Goal: Information Seeking & Learning: Learn about a topic

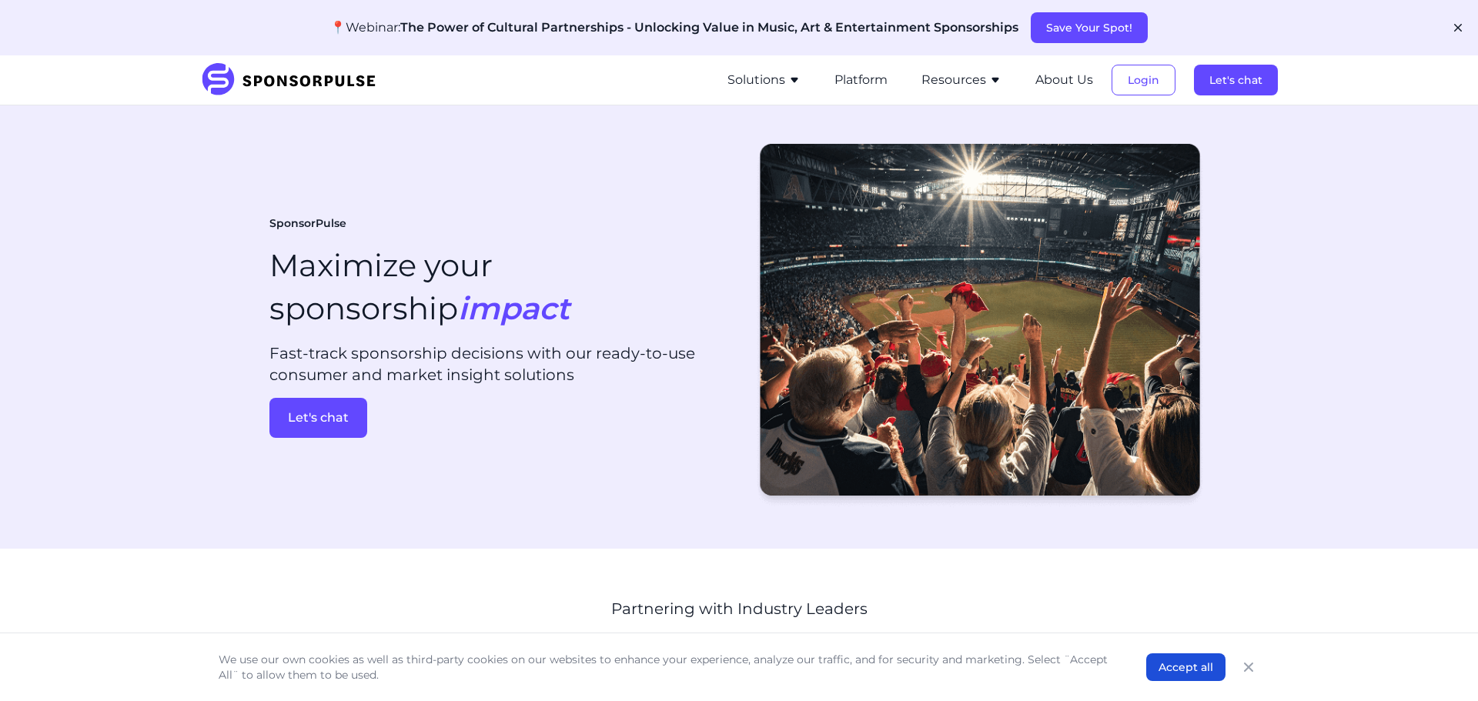
click at [99, 251] on section "SponsorPulse Maximize your sponsorship impact Fast-track sponsorship decisions …" at bounding box center [739, 326] width 1478 height 443
click at [797, 80] on icon "button" at bounding box center [794, 80] width 7 height 5
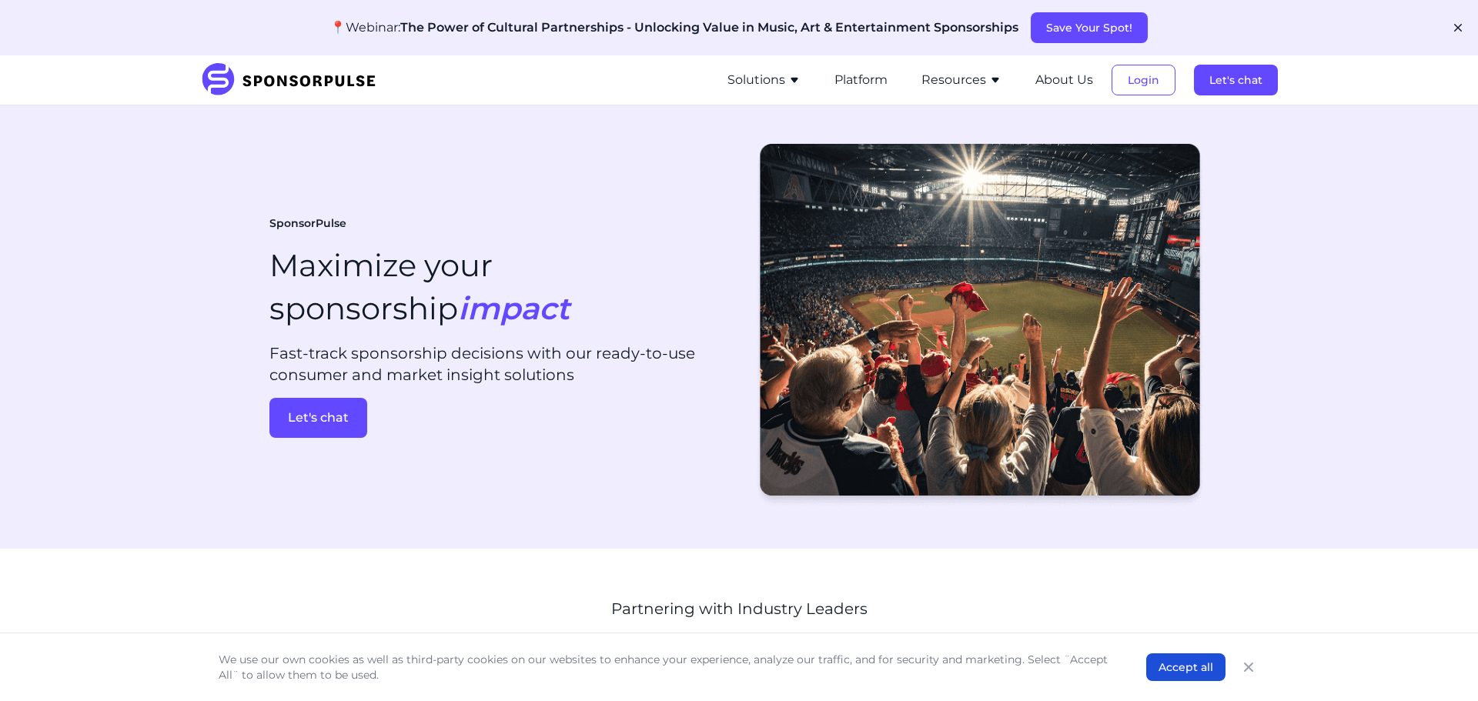
click at [799, 77] on icon "button" at bounding box center [794, 80] width 12 height 12
click at [144, 606] on section "Partnering with Industry Leaders" at bounding box center [739, 646] width 1478 height 194
click at [1254, 675] on button "Close" at bounding box center [1249, 668] width 22 height 22
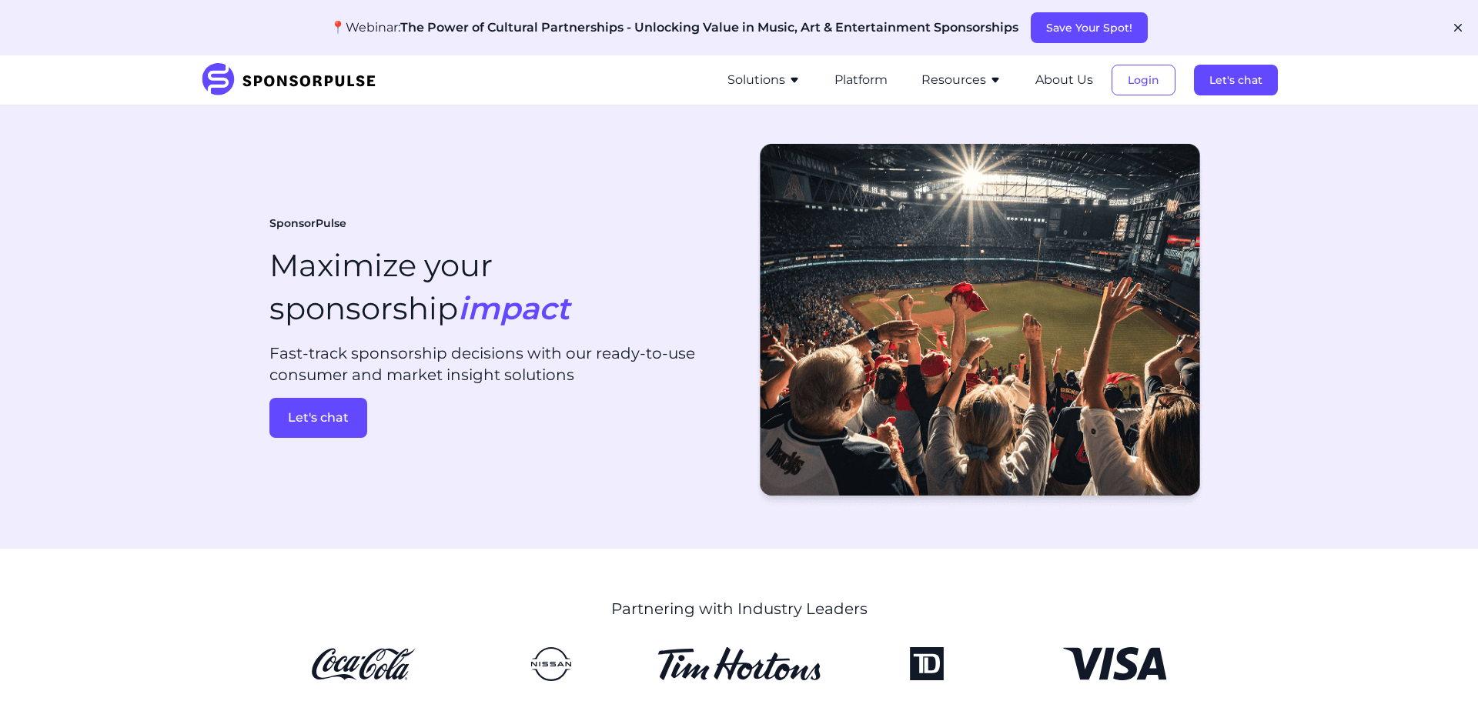
click at [134, 524] on section "SponsorPulse Maximize your sponsorship impact Fast-track sponsorship decisions …" at bounding box center [739, 326] width 1478 height 443
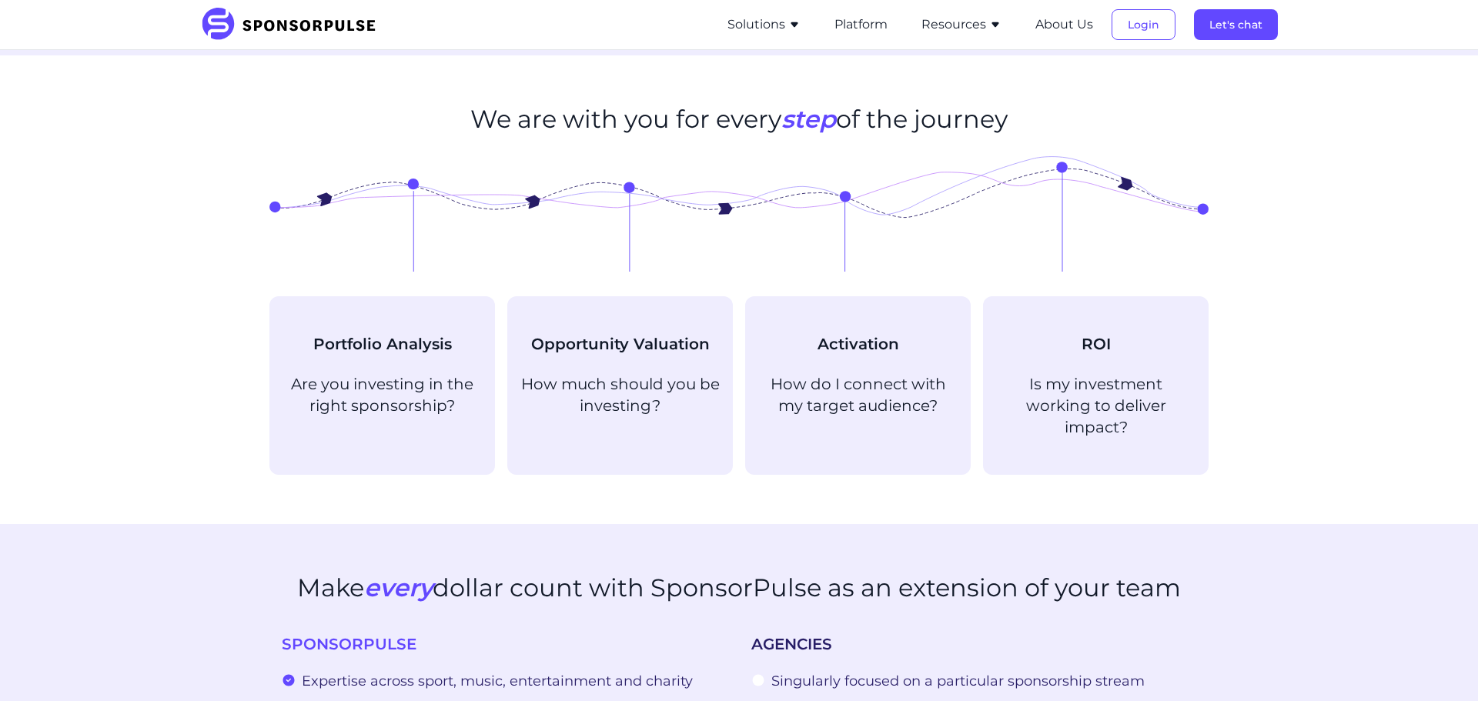
scroll to position [1168, 0]
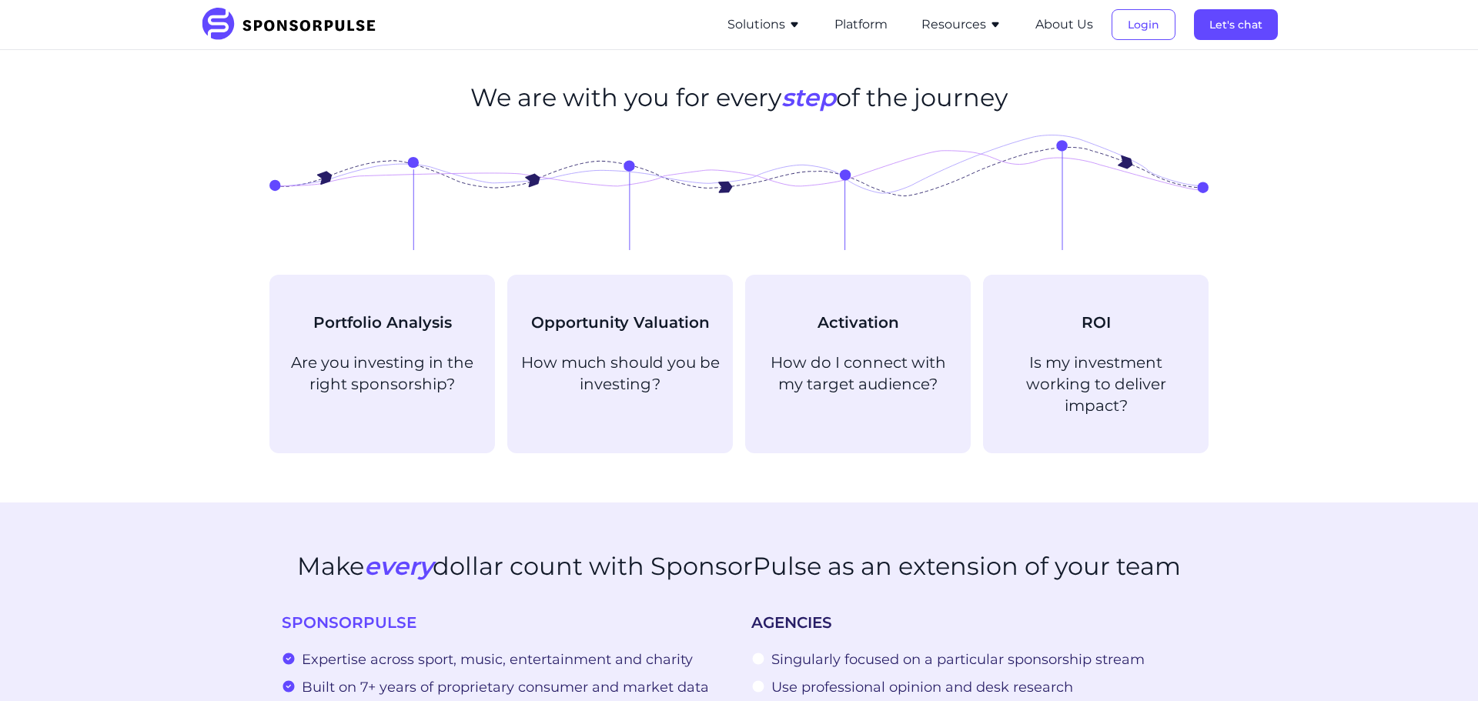
click at [171, 508] on section "Make every dollar count with SponsorPulse as an extension of your team SPONSORP…" at bounding box center [739, 657] width 1478 height 309
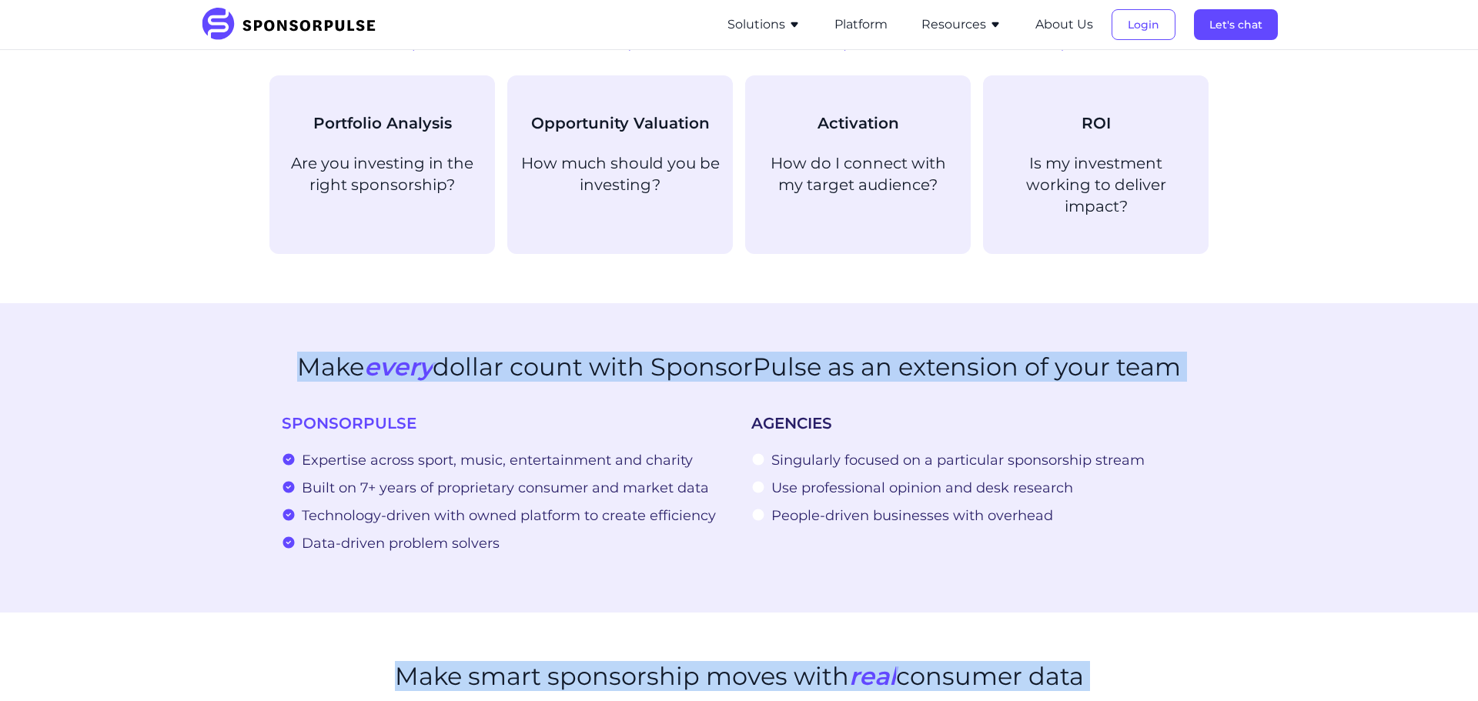
scroll to position [1414, 0]
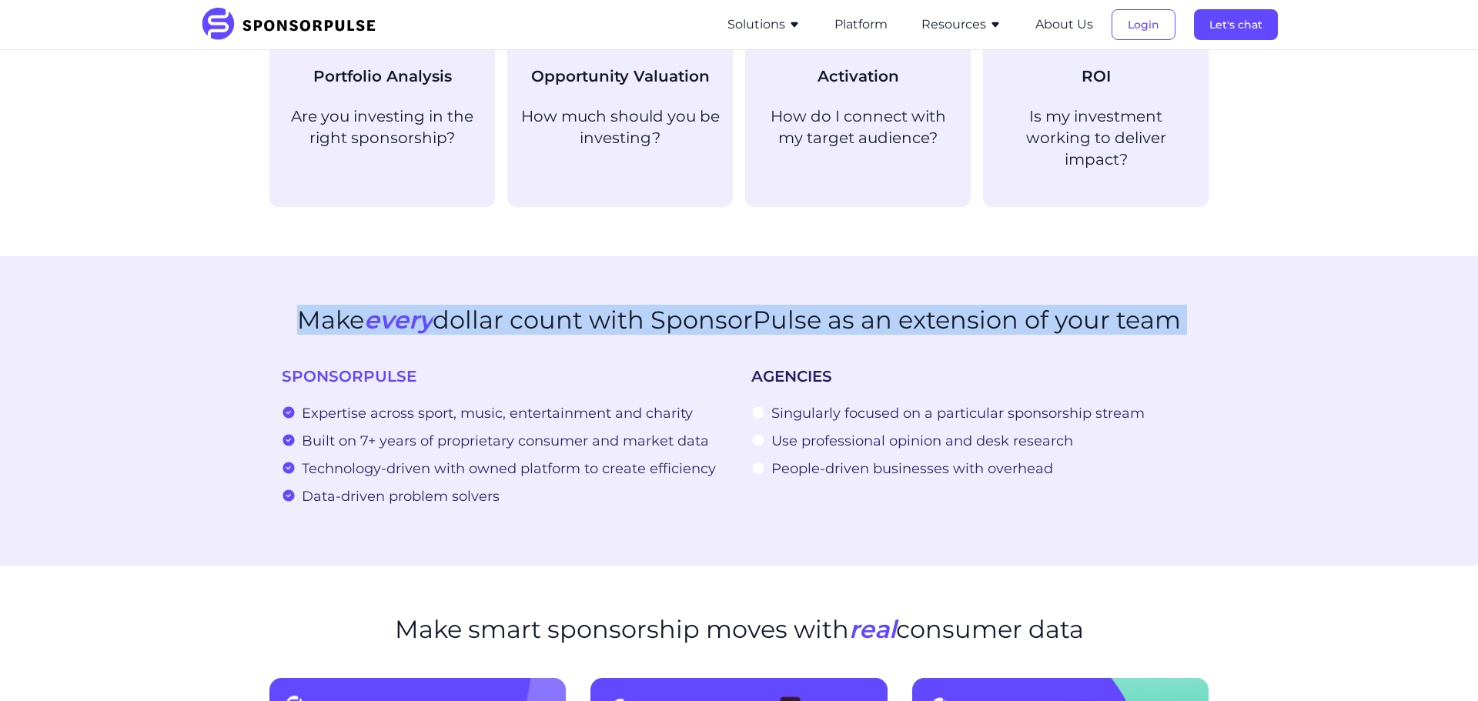
drag, startPoint x: 297, startPoint y: 543, endPoint x: 593, endPoint y: 468, distance: 305.1
click at [748, 485] on section "Make every dollar count with SponsorPulse as an extension of your team SPONSORP…" at bounding box center [739, 410] width 1478 height 309
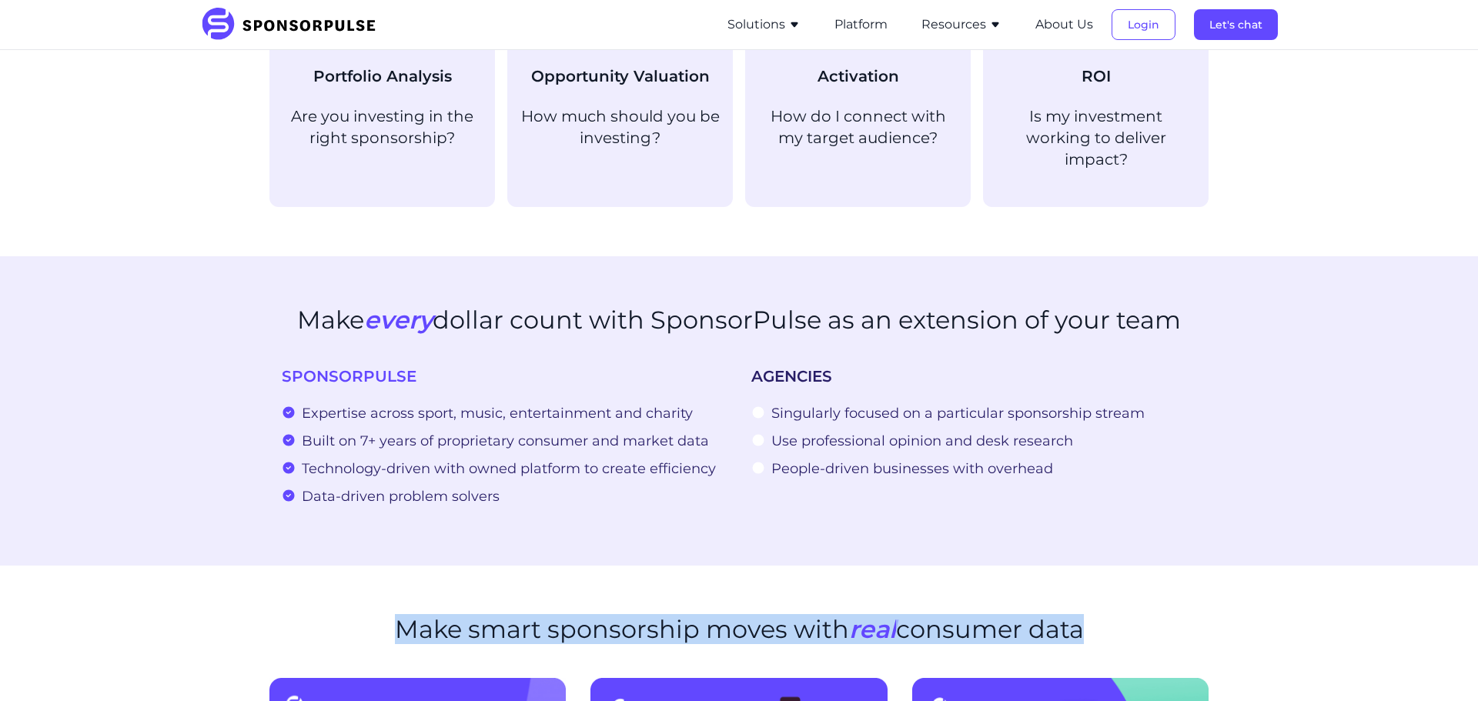
drag, startPoint x: 383, startPoint y: 604, endPoint x: 1155, endPoint y: 628, distance: 771.7
click at [1155, 628] on div "Make smart sponsorship moves with real consumer data" at bounding box center [738, 639] width 939 height 48
click at [1155, 623] on div "Make smart sponsorship moves with real consumer data" at bounding box center [738, 639] width 939 height 48
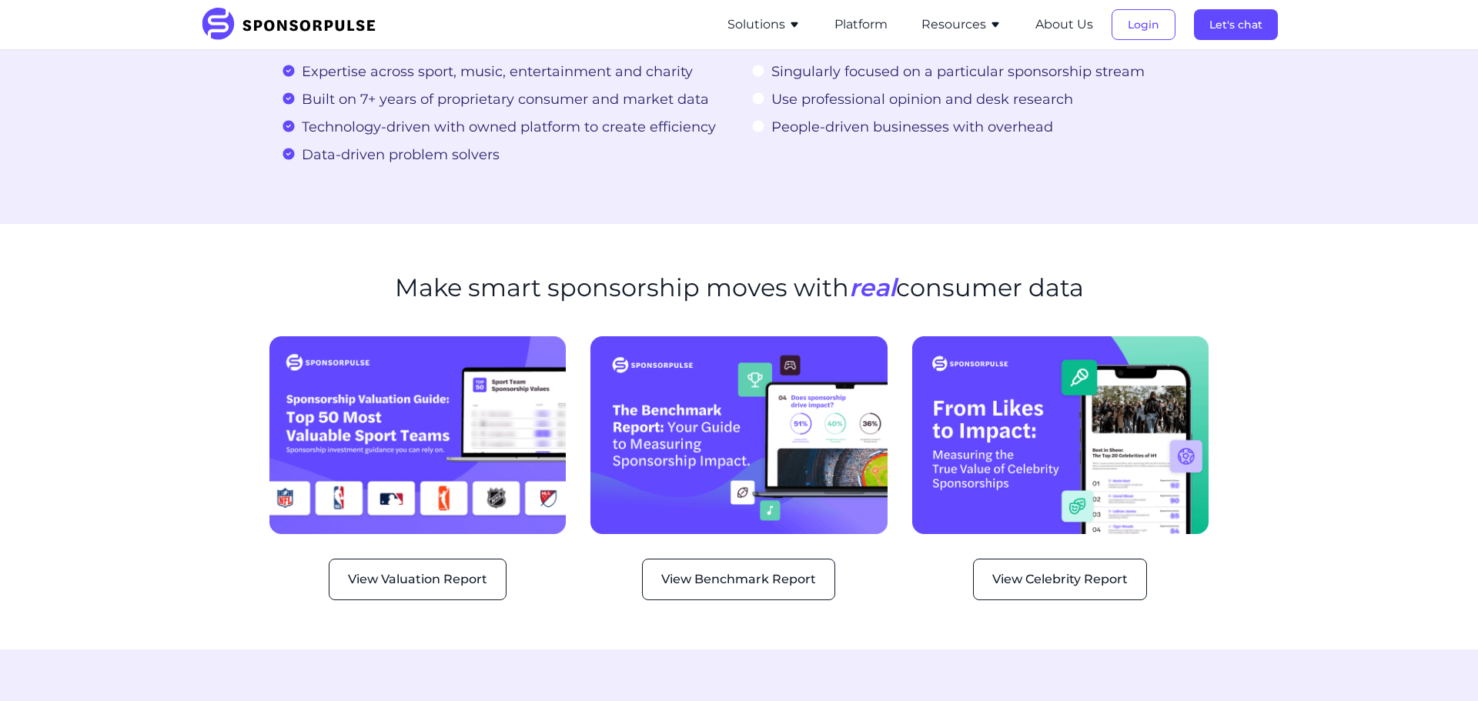
scroll to position [1768, 0]
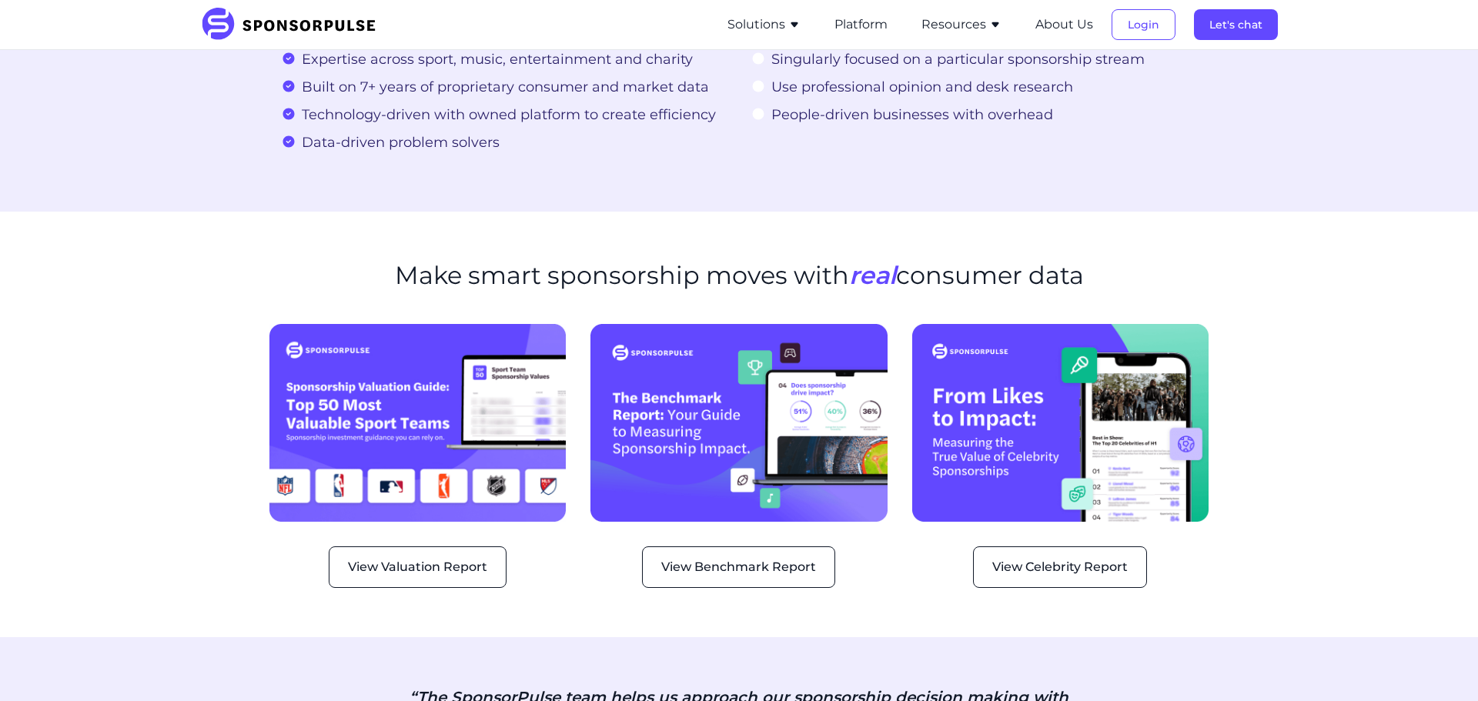
click at [135, 611] on section "Make smart sponsorship moves with real consumer data View Valuation Report View…" at bounding box center [739, 425] width 1478 height 426
click at [234, 567] on section "Make smart sponsorship moves with real consumer data View Valuation Report View…" at bounding box center [739, 425] width 1478 height 426
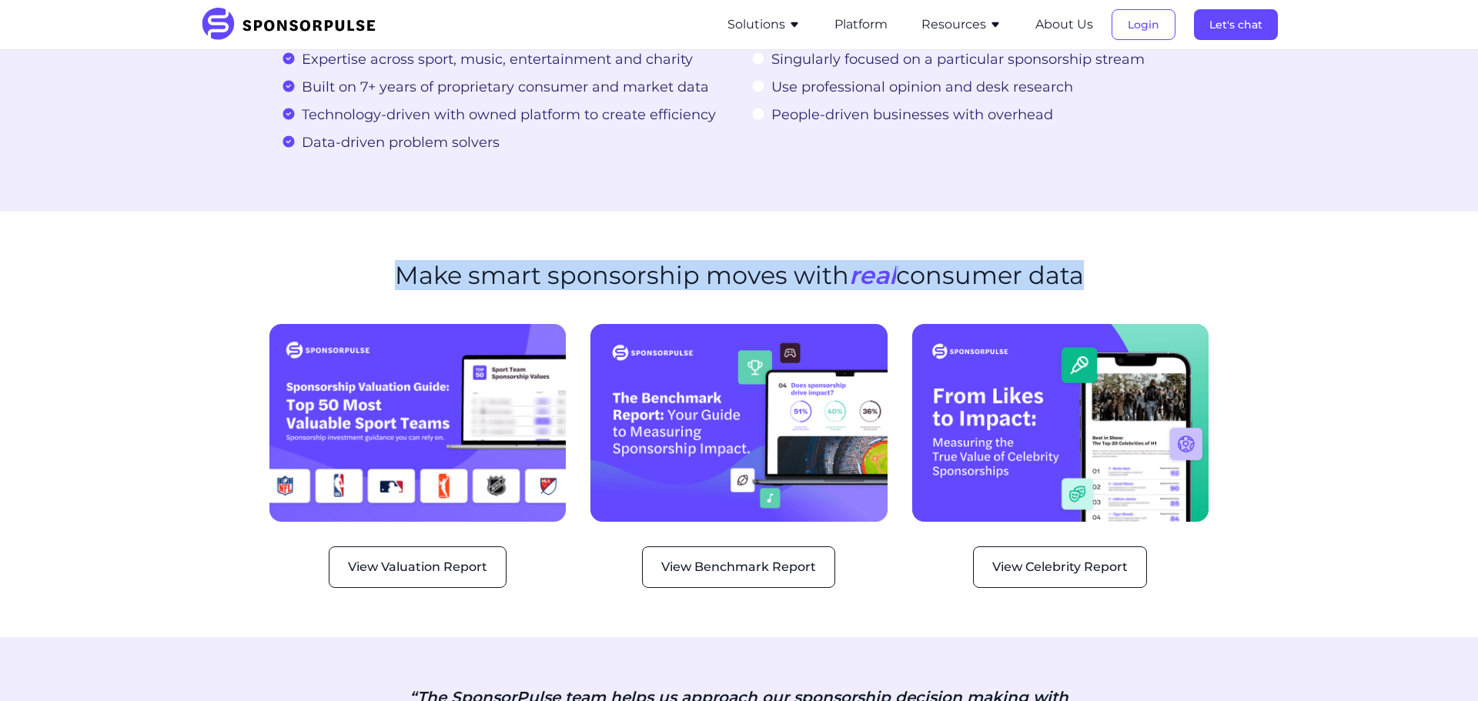
drag, startPoint x: 392, startPoint y: 250, endPoint x: 1133, endPoint y: 271, distance: 741.6
click at [1132, 262] on div "Make smart sponsorship moves with real consumer data" at bounding box center [738, 285] width 939 height 48
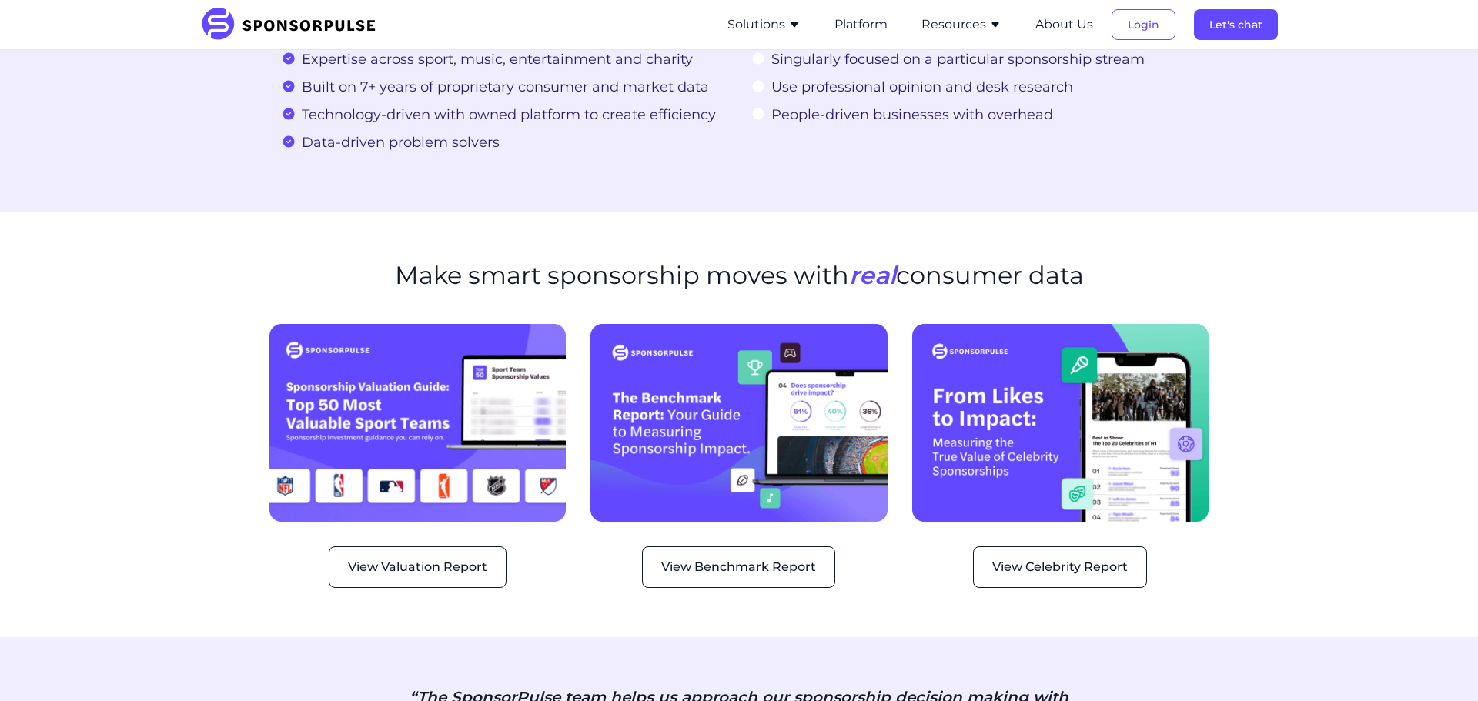
click at [1274, 582] on section "Make smart sponsorship moves with real consumer data View Valuation Report View…" at bounding box center [739, 425] width 1478 height 426
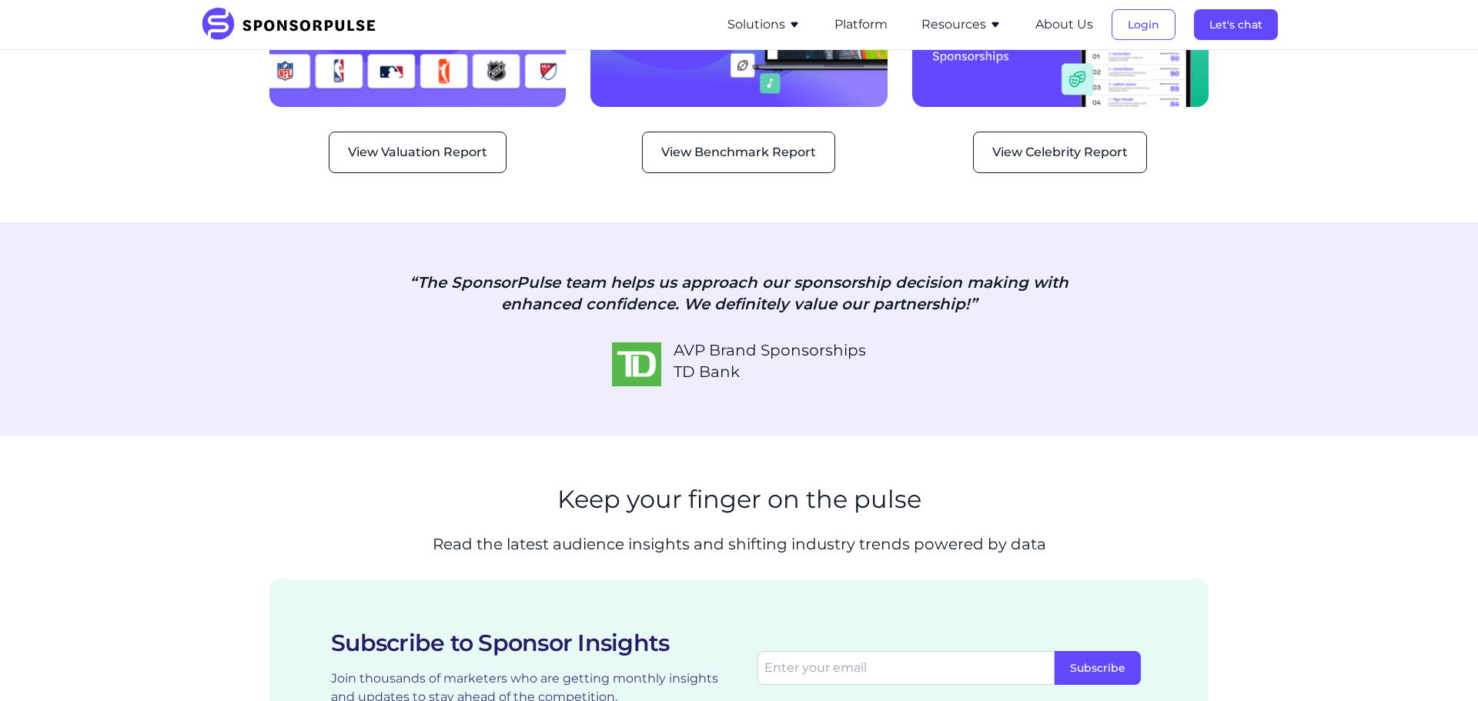
scroll to position [2230, 0]
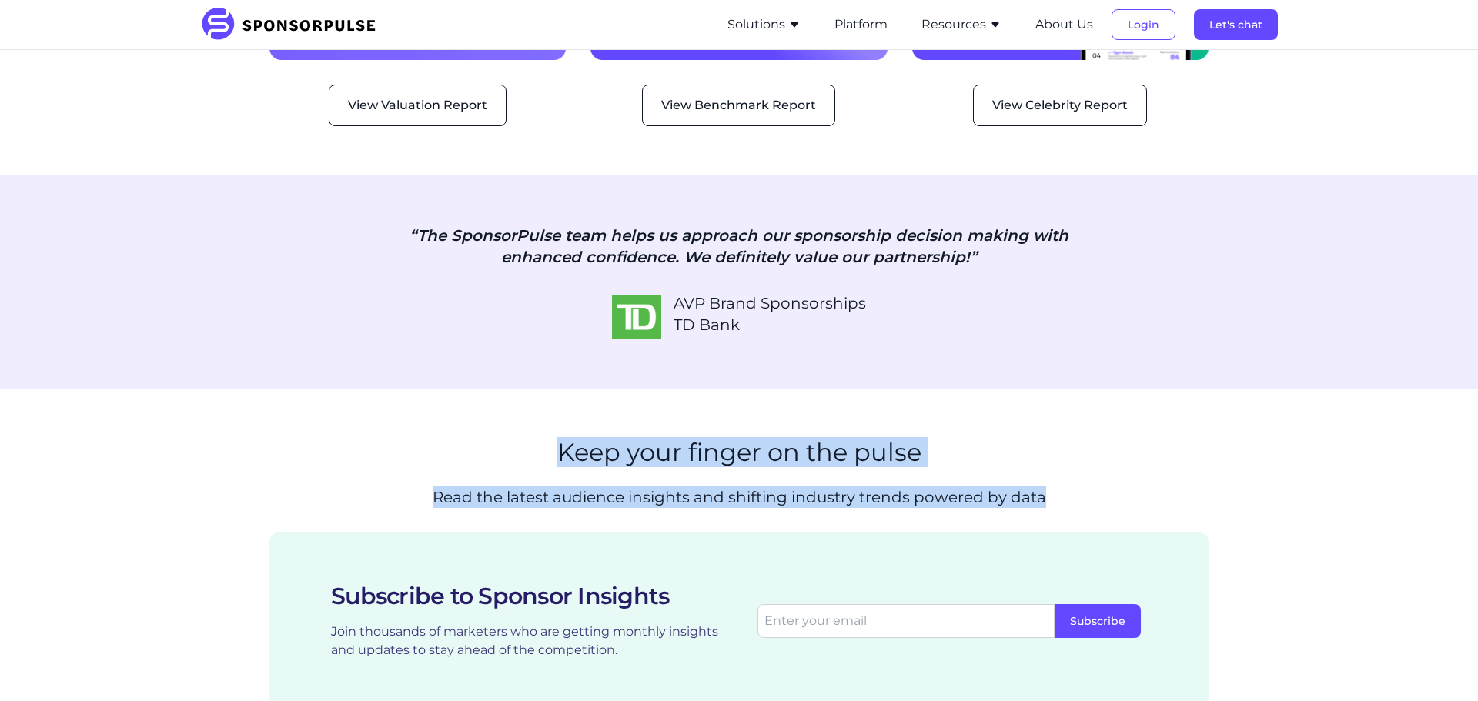
drag, startPoint x: 525, startPoint y: 423, endPoint x: 1156, endPoint y: 486, distance: 634.4
click at [1165, 486] on div "Keep your finger on the pulse Read the latest audience insights and shifting in…" at bounding box center [738, 479] width 939 height 82
click at [1082, 486] on p "Read the latest audience insights and shifting industry trends powered by data" at bounding box center [739, 497] width 704 height 22
drag, startPoint x: 1075, startPoint y: 481, endPoint x: 542, endPoint y: 422, distance: 536.0
click at [542, 438] on div "Keep your finger on the pulse Read the latest audience insights and shifting in…" at bounding box center [738, 479] width 939 height 82
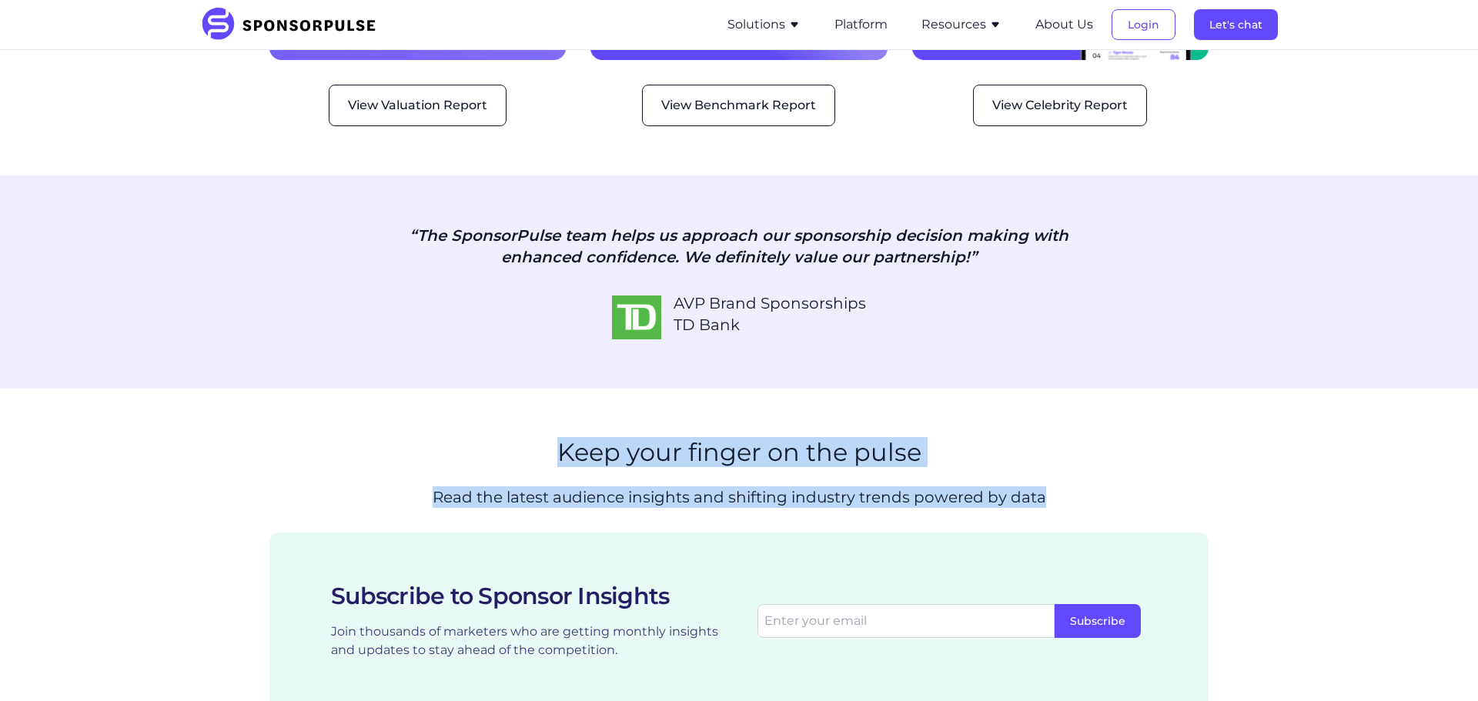
click at [550, 438] on div "Keep your finger on the pulse Read the latest audience insights and shifting in…" at bounding box center [738, 479] width 939 height 82
drag, startPoint x: 560, startPoint y: 430, endPoint x: 1123, endPoint y: 463, distance: 563.7
click at [1123, 463] on div "Keep your finger on the pulse Read the latest audience insights and shifting in…" at bounding box center [738, 479] width 939 height 82
drag, startPoint x: 1093, startPoint y: 471, endPoint x: 532, endPoint y: 415, distance: 564.0
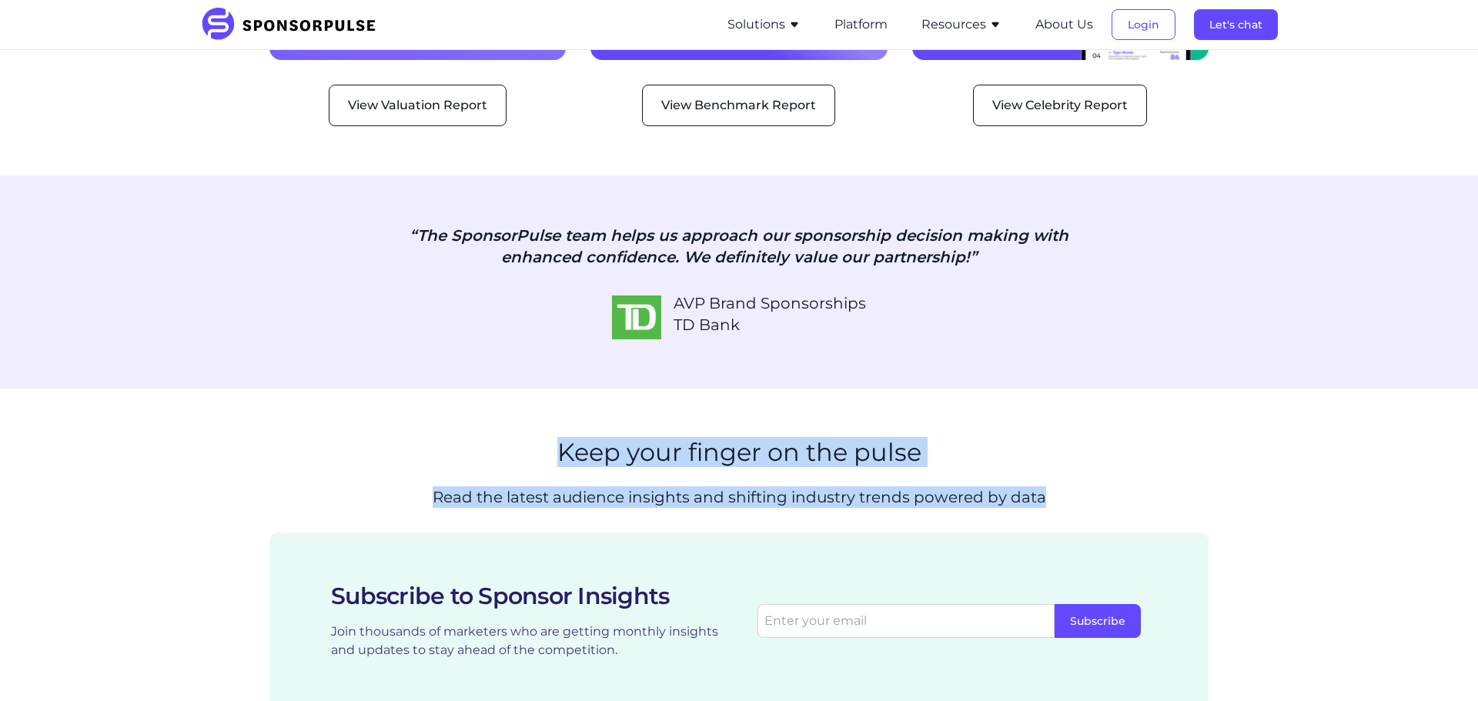
click at [533, 413] on section "Keep your finger on the pulse Read the latest audience insights and shifting in…" at bounding box center [739, 573] width 1478 height 369
click at [532, 415] on section "Keep your finger on the pulse Read the latest audience insights and shifting in…" at bounding box center [739, 573] width 1478 height 369
drag, startPoint x: 559, startPoint y: 426, endPoint x: 1186, endPoint y: 469, distance: 628.8
click at [1190, 473] on div "Keep your finger on the pulse Read the latest audience insights and shifting in…" at bounding box center [738, 479] width 939 height 82
click at [1186, 469] on div "Keep your finger on the pulse Read the latest audience insights and shifting in…" at bounding box center [738, 479] width 939 height 82
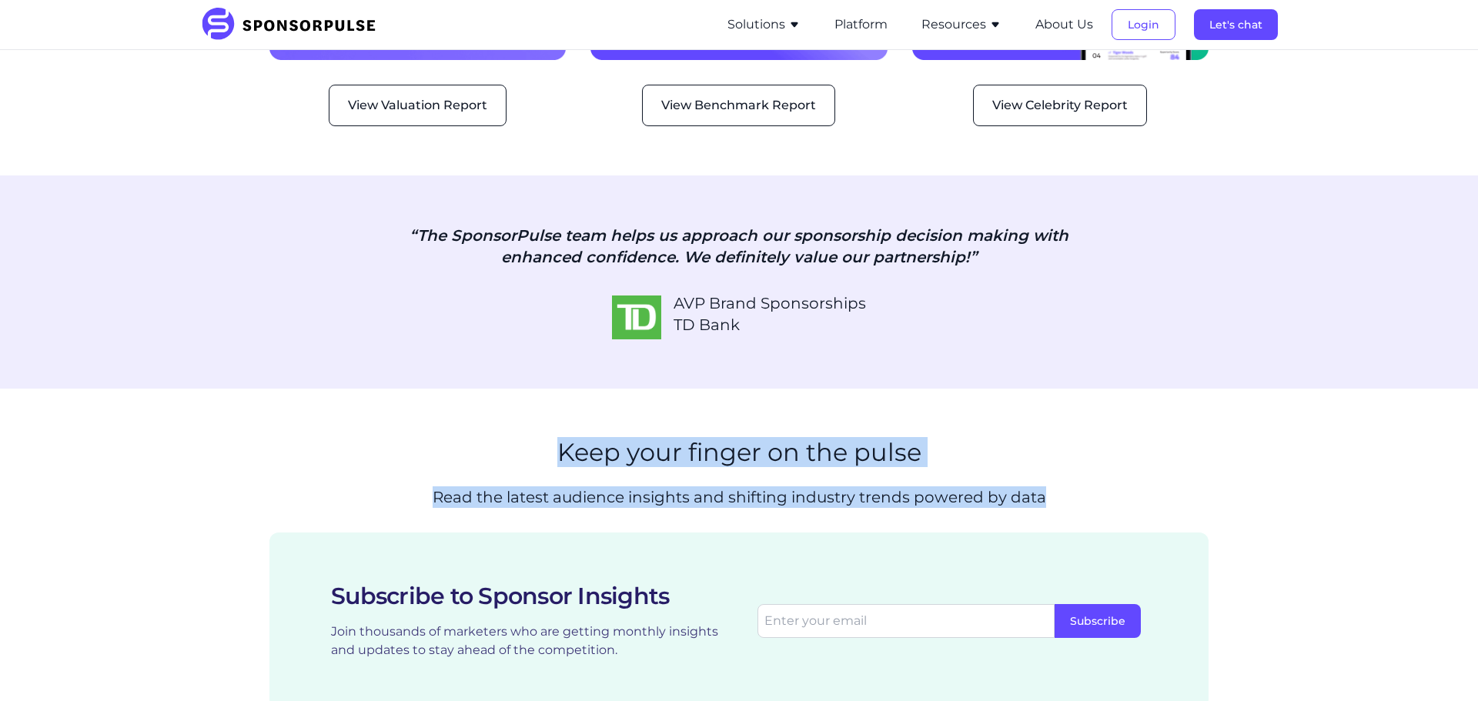
drag, startPoint x: 991, startPoint y: 490, endPoint x: 554, endPoint y: 423, distance: 442.3
click at [554, 438] on div "Keep your finger on the pulse Read the latest audience insights and shifting in…" at bounding box center [738, 479] width 939 height 82
drag, startPoint x: 555, startPoint y: 416, endPoint x: 1132, endPoint y: 465, distance: 578.7
click at [1141, 464] on section "Keep your finger on the pulse Read the latest audience insights and shifting in…" at bounding box center [739, 573] width 1478 height 369
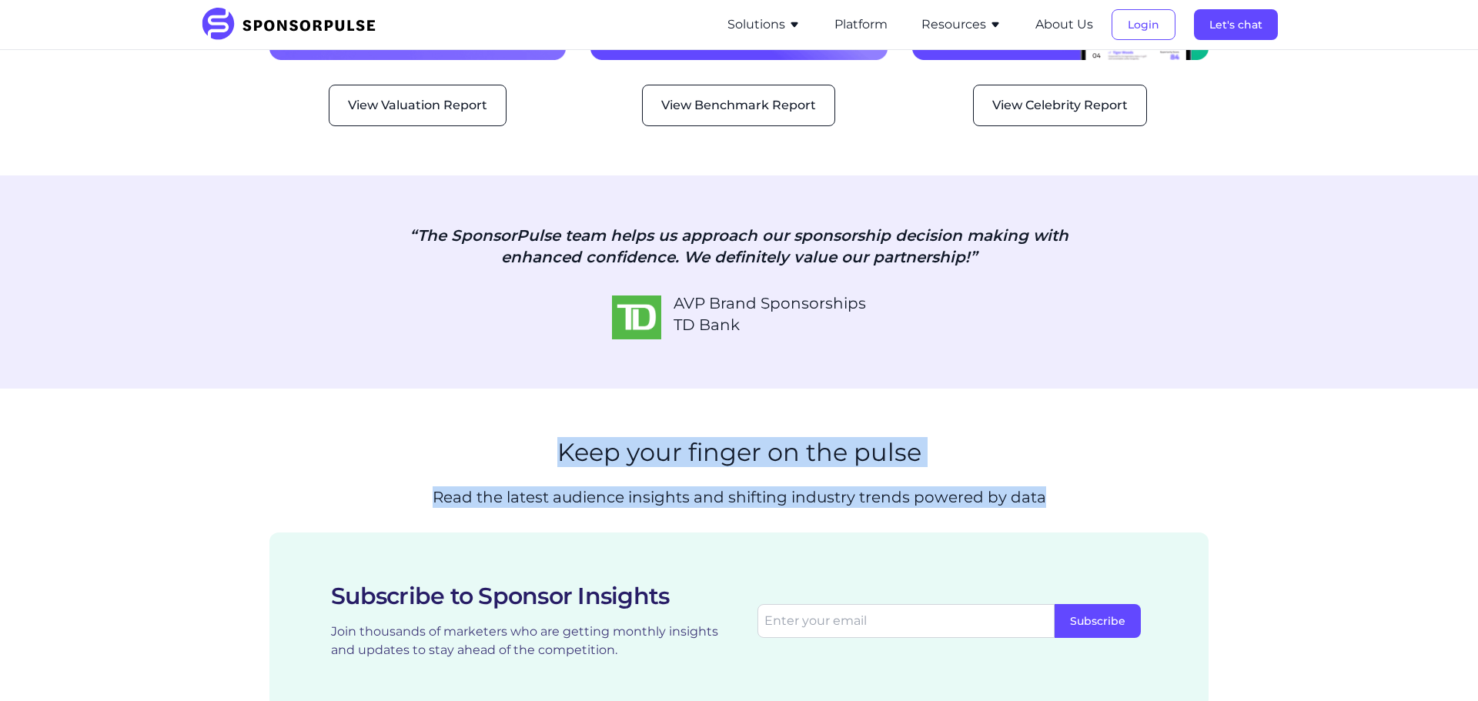
click at [1132, 465] on div "Keep your finger on the pulse Read the latest audience insights and shifting in…" at bounding box center [738, 479] width 939 height 82
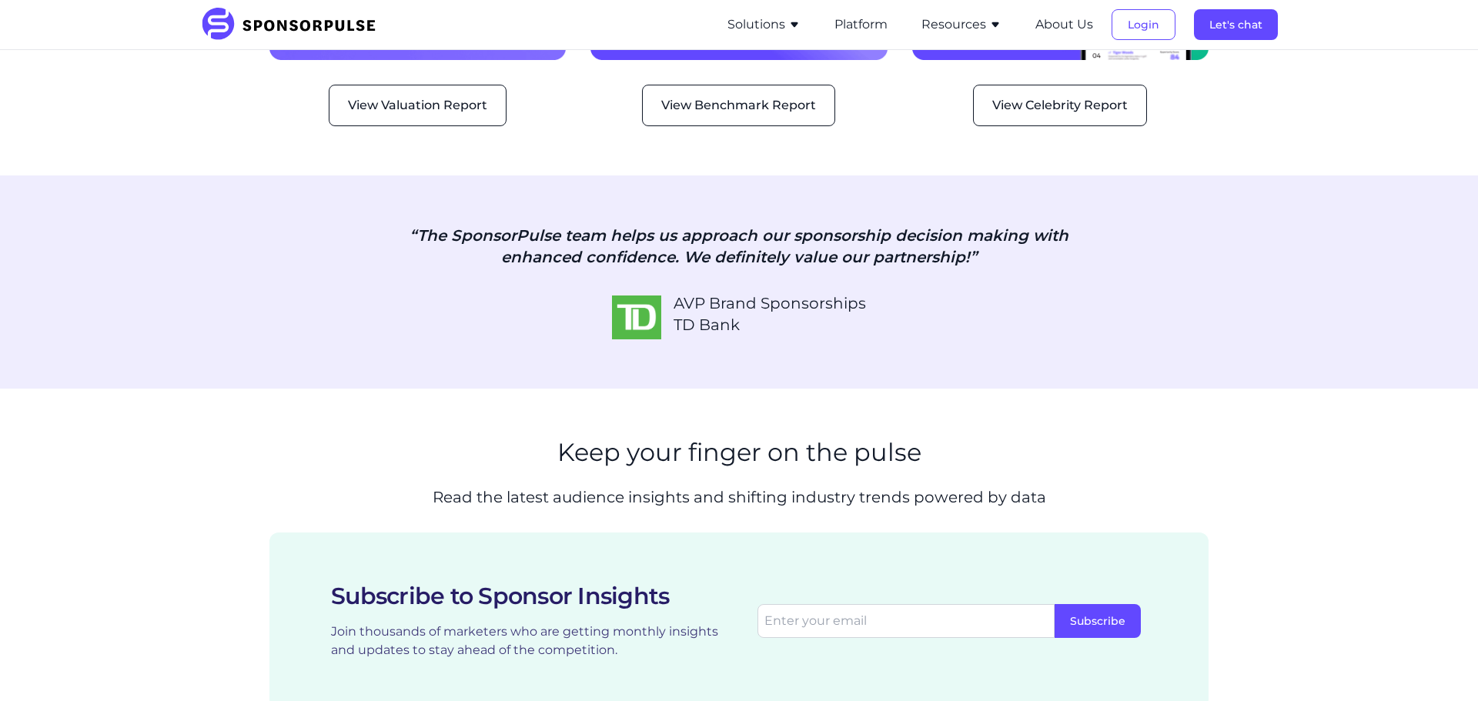
click at [672, 486] on p "Read the latest audience insights and shifting industry trends powered by data" at bounding box center [739, 497] width 704 height 22
drag, startPoint x: 565, startPoint y: 428, endPoint x: 1159, endPoint y: 475, distance: 596.1
click at [1159, 475] on div "Keep your finger on the pulse Read the latest audience insights and shifting in…" at bounding box center [738, 479] width 939 height 82
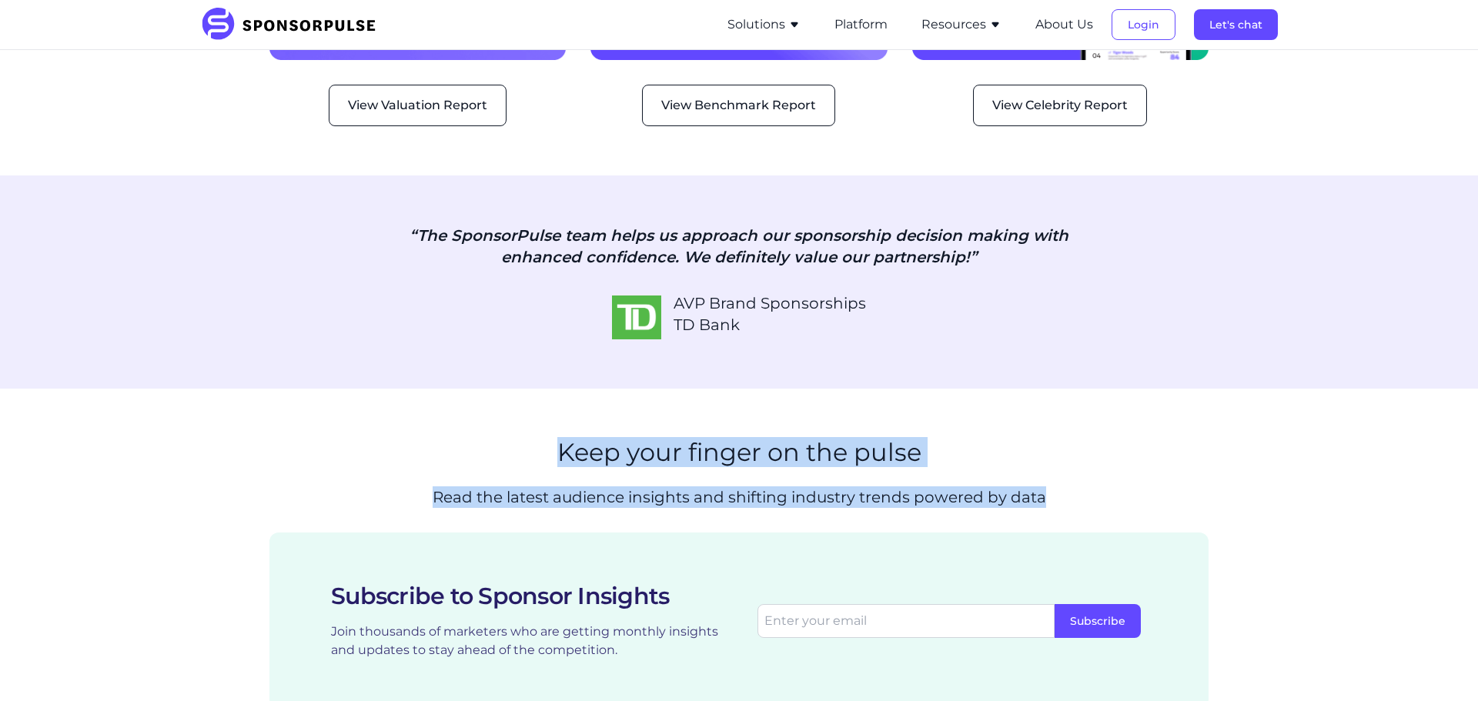
drag, startPoint x: 1115, startPoint y: 471, endPoint x: 558, endPoint y: 426, distance: 559.2
click at [558, 438] on div "Keep your finger on the pulse Read the latest audience insights and shifting in…" at bounding box center [738, 479] width 939 height 82
click at [222, 389] on section "Keep your finger on the pulse Read the latest audience insights and shifting in…" at bounding box center [739, 573] width 1478 height 369
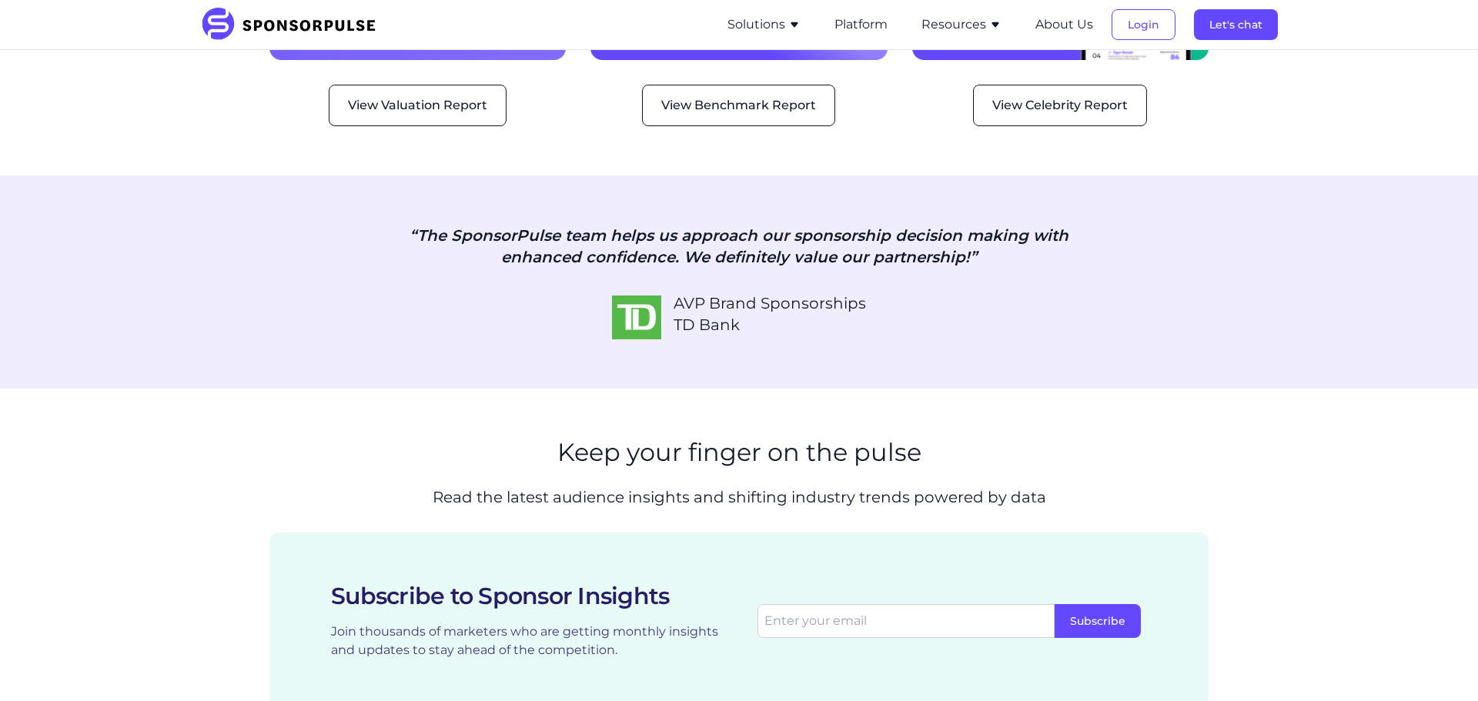
click at [385, 307] on div "AVP Brand Sponsorships TD Bank" at bounding box center [738, 316] width 939 height 47
click at [1294, 344] on section "“The SponsorPulse team helps us approach our sponsorship decision making with e…" at bounding box center [739, 282] width 1478 height 213
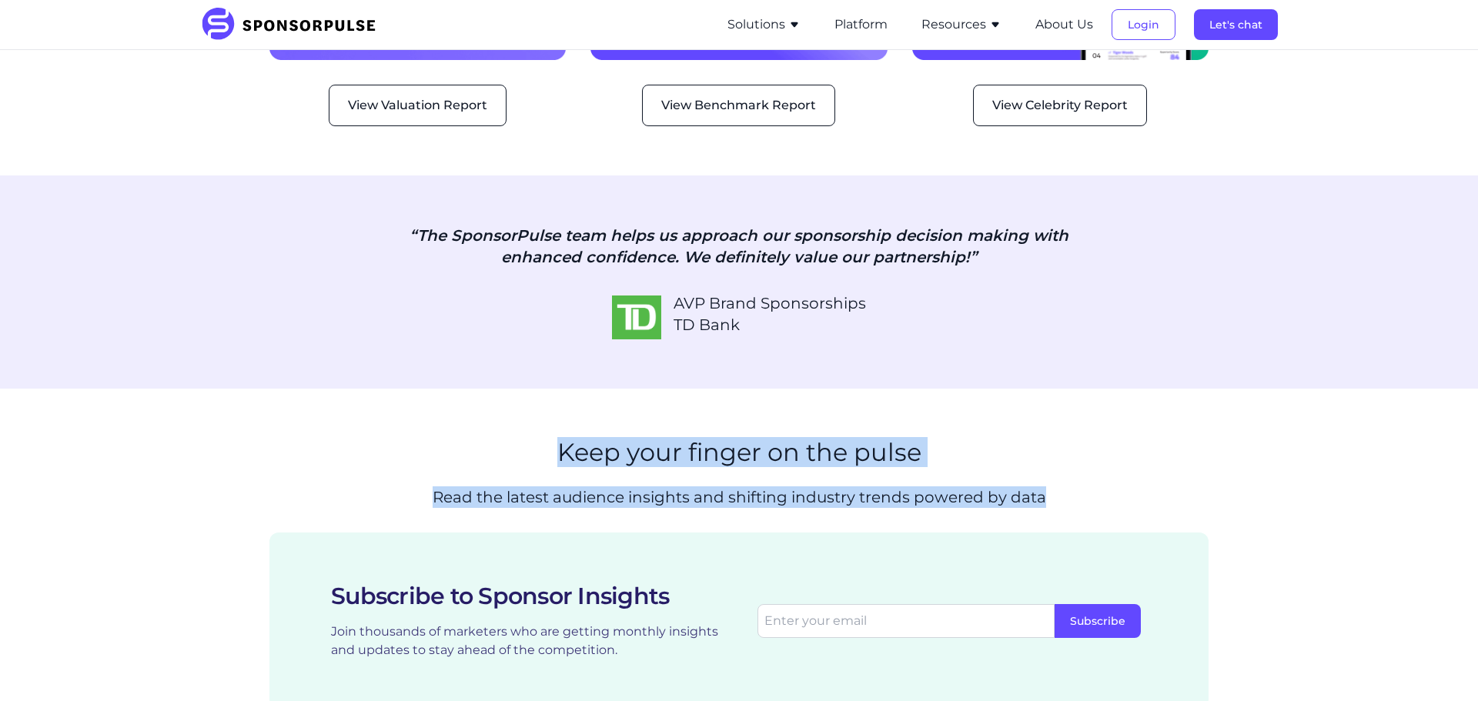
drag, startPoint x: 545, startPoint y: 430, endPoint x: 1054, endPoint y: 475, distance: 510.8
click at [1054, 475] on div "Keep your finger on the pulse Read the latest audience insights and shifting in…" at bounding box center [738, 479] width 939 height 82
click at [1057, 486] on p "Read the latest audience insights and shifting industry trends powered by data" at bounding box center [739, 497] width 704 height 22
drag, startPoint x: 1048, startPoint y: 476, endPoint x: 537, endPoint y: 440, distance: 513.2
click at [537, 439] on div "Keep your finger on the pulse Read the latest audience insights and shifting in…" at bounding box center [738, 479] width 939 height 82
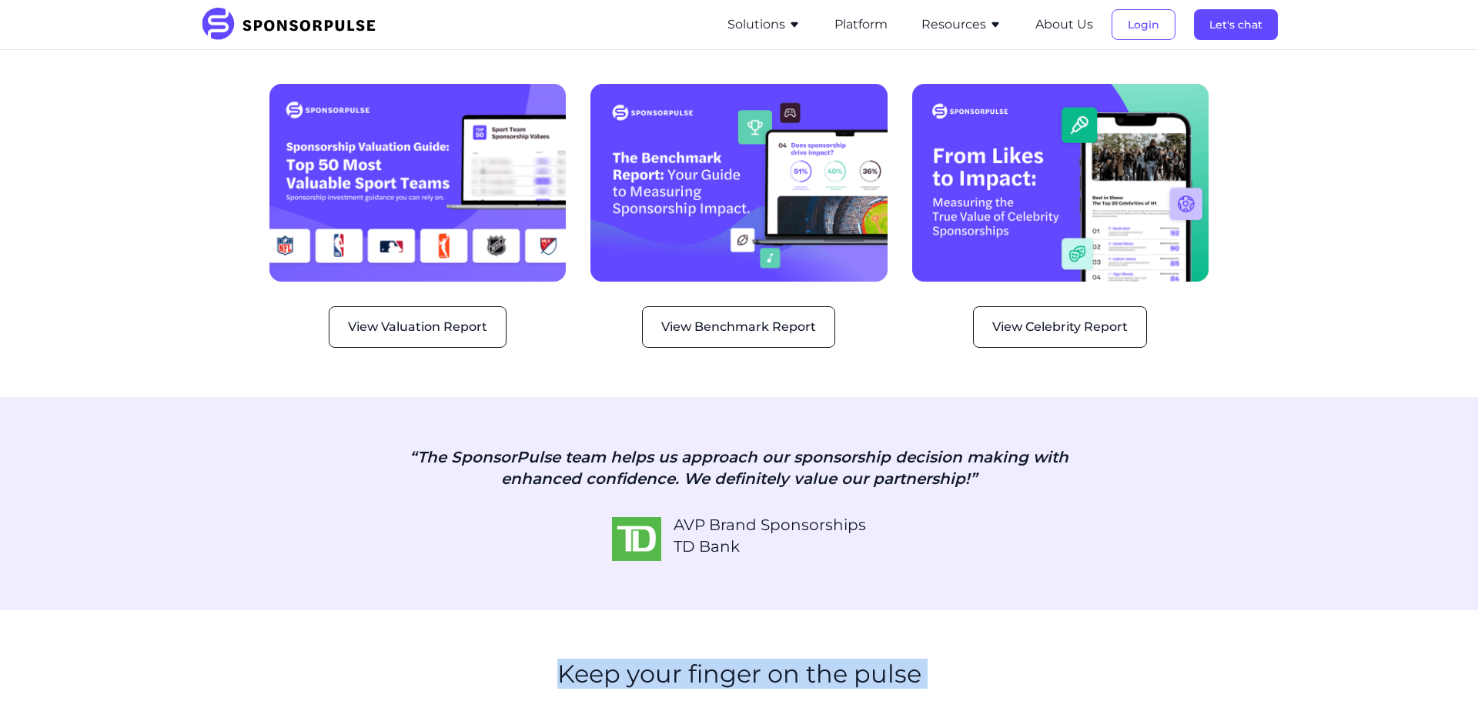
scroll to position [1972, 0]
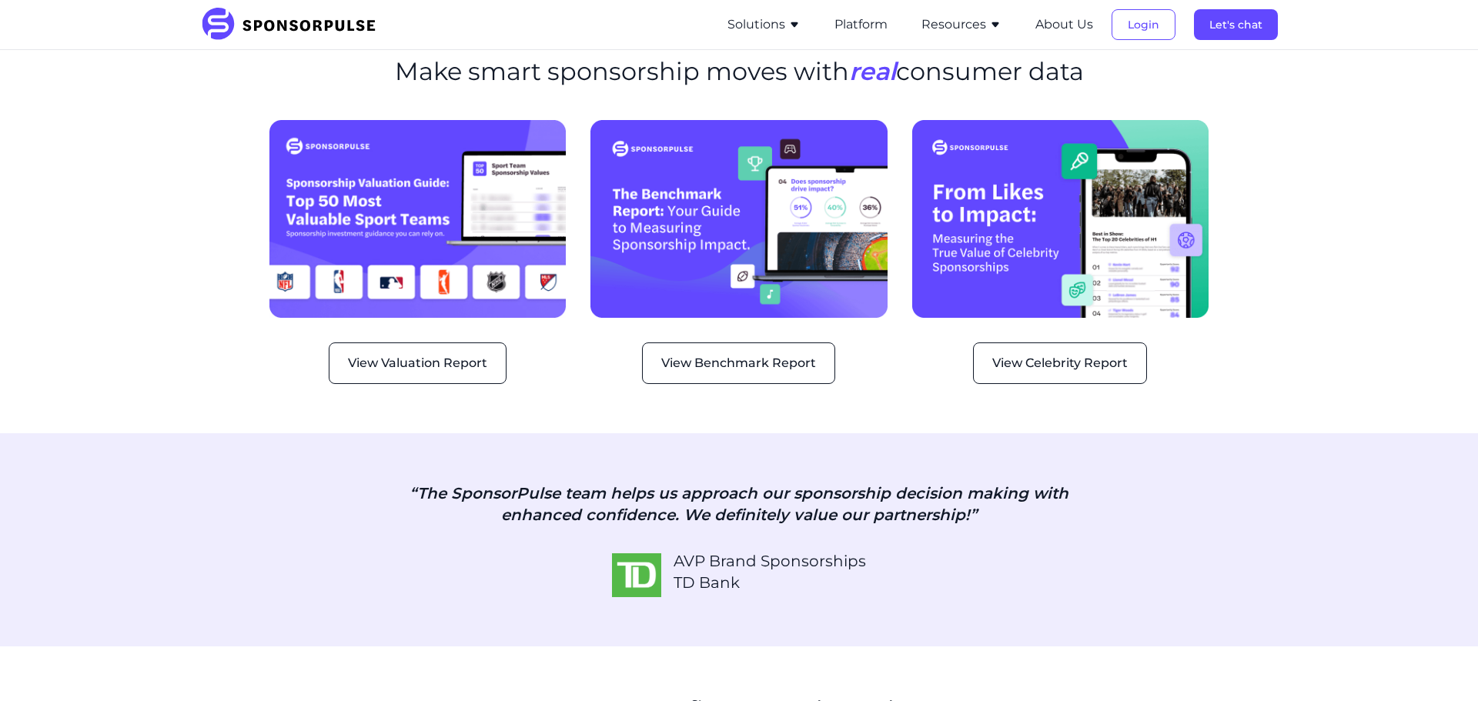
click at [1175, 595] on section "“The SponsorPulse team helps us approach our sponsorship decision making with e…" at bounding box center [739, 539] width 1478 height 213
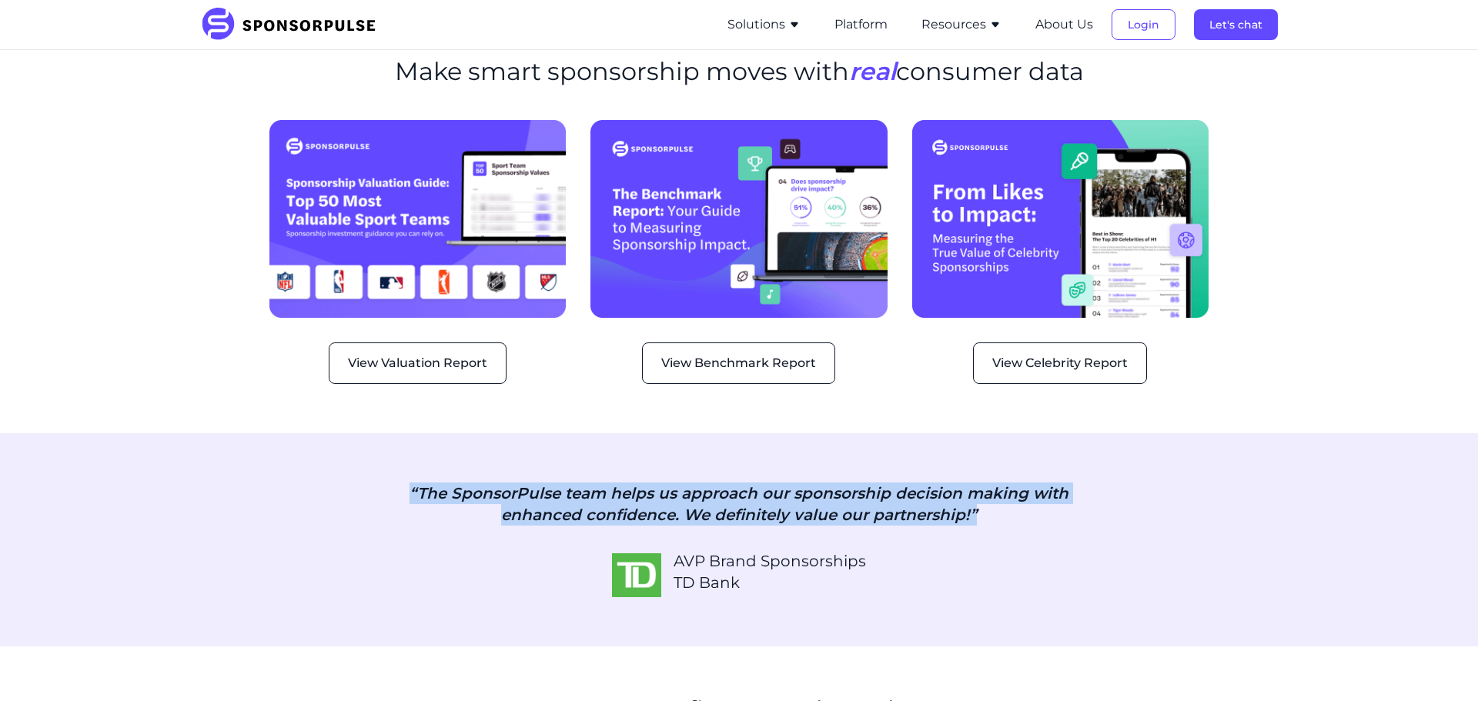
drag, startPoint x: 412, startPoint y: 446, endPoint x: 991, endPoint y: 494, distance: 581.6
click at [991, 494] on section "“The SponsorPulse team helps us approach our sponsorship decision making with e…" at bounding box center [739, 539] width 1478 height 213
click at [991, 493] on p "“The SponsorPulse team helps us approach our sponsorship decision making with e…" at bounding box center [739, 504] width 704 height 43
drag, startPoint x: 891, startPoint y: 487, endPoint x: 400, endPoint y: 478, distance: 492.0
click at [400, 483] on p "“The SponsorPulse team helps us approach our sponsorship decision making with e…" at bounding box center [739, 504] width 704 height 43
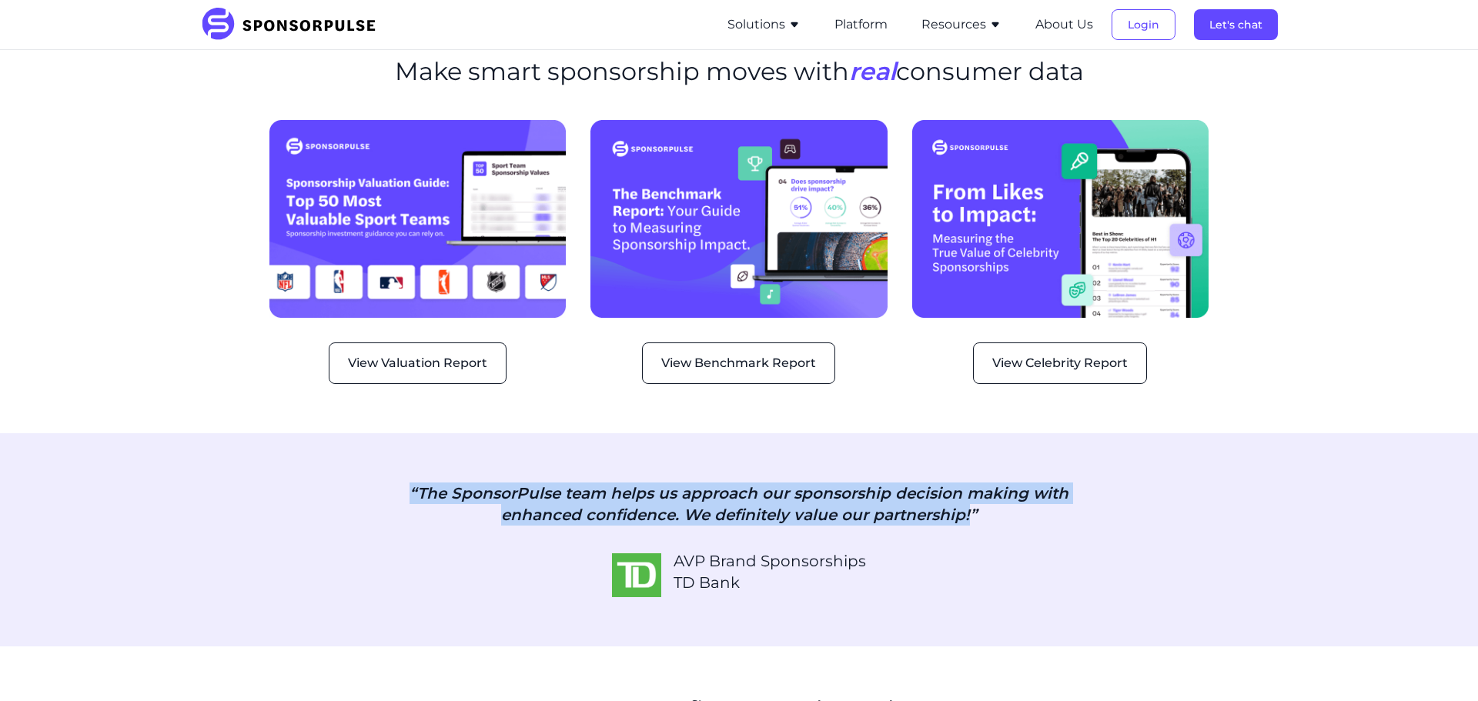
click at [400, 483] on p "“The SponsorPulse team helps us approach our sponsorship decision making with e…" at bounding box center [739, 504] width 704 height 43
drag, startPoint x: 406, startPoint y: 460, endPoint x: 1035, endPoint y: 505, distance: 631.3
click at [1035, 505] on section "“The SponsorPulse team helps us approach our sponsorship decision making with e…" at bounding box center [739, 539] width 1478 height 213
click at [1038, 504] on p "“The SponsorPulse team helps us approach our sponsorship decision making with e…" at bounding box center [739, 504] width 704 height 43
